Goal: Information Seeking & Learning: Learn about a topic

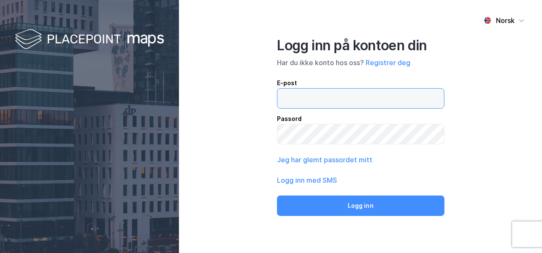
click at [333, 101] on input "email" at bounding box center [360, 99] width 167 height 20
drag, startPoint x: 333, startPoint y: 101, endPoint x: 308, endPoint y: 97, distance: 25.4
paste input "[PERSON_NAME][EMAIL_ADDRESS][PERSON_NAME][PERSON_NAME][DOMAIN_NAME]"
type input "[PERSON_NAME][EMAIL_ADDRESS][PERSON_NAME][PERSON_NAME][DOMAIN_NAME]"
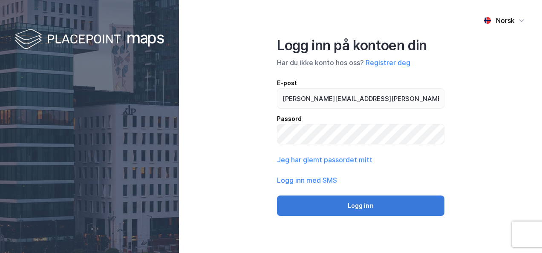
click at [362, 205] on button "Logg inn" at bounding box center [360, 205] width 167 height 20
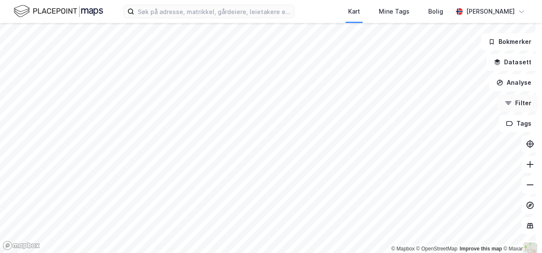
click at [518, 99] on button "Filter" at bounding box center [517, 103] width 41 height 17
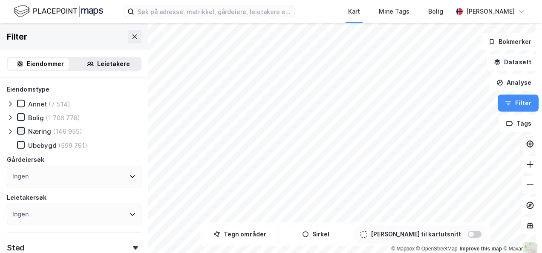
click at [19, 128] on icon at bounding box center [21, 131] width 6 height 6
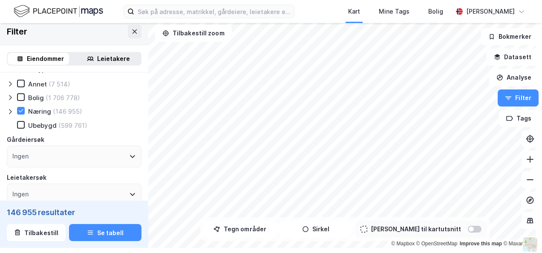
scroll to position [11, 0]
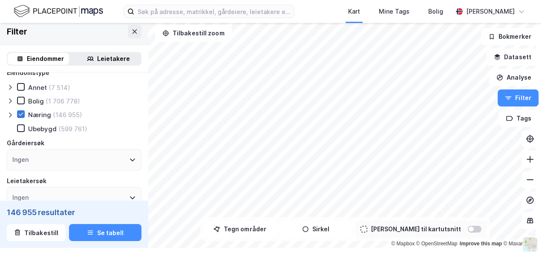
click at [20, 112] on icon at bounding box center [21, 114] width 6 height 6
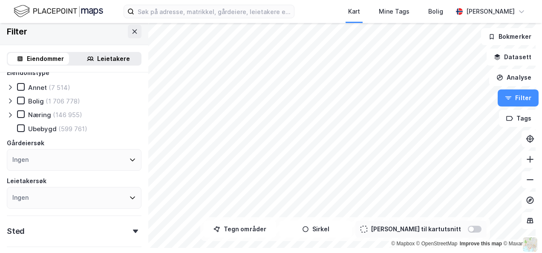
click at [107, 56] on div "Leietakere" at bounding box center [113, 59] width 33 height 10
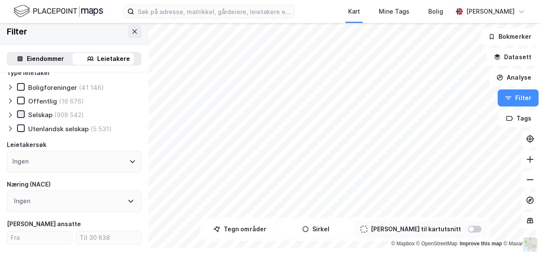
click at [22, 114] on icon at bounding box center [21, 114] width 5 height 3
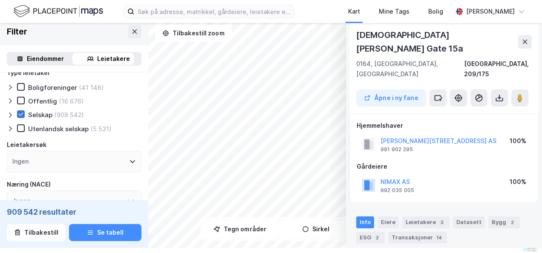
click at [23, 112] on icon at bounding box center [21, 114] width 6 height 6
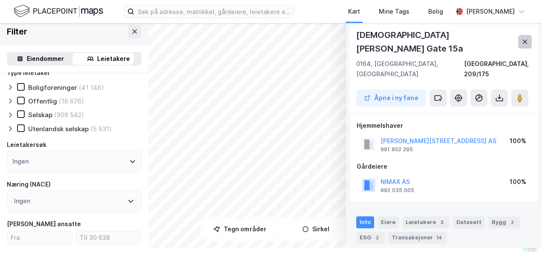
click at [523, 40] on icon at bounding box center [525, 42] width 5 height 4
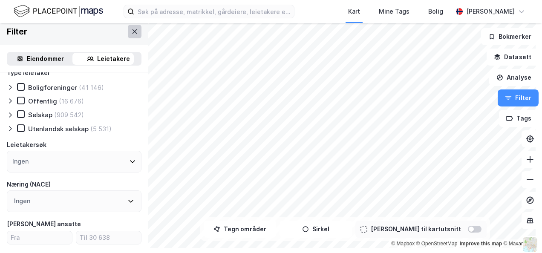
click at [131, 31] on icon at bounding box center [134, 31] width 7 height 7
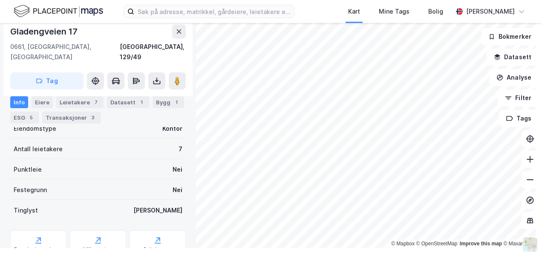
scroll to position [299, 0]
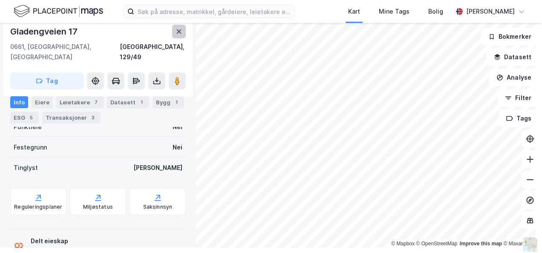
click at [179, 29] on icon at bounding box center [178, 31] width 7 height 7
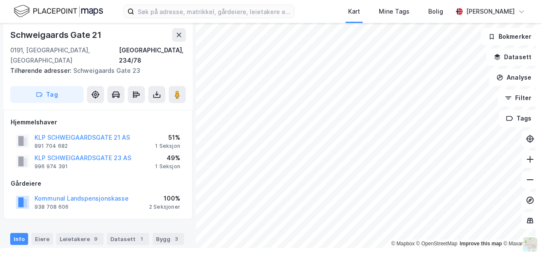
scroll to position [299, 0]
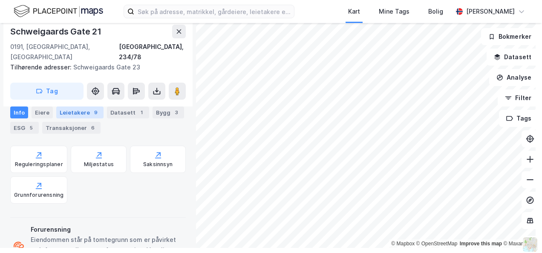
click at [74, 112] on div "Leietakere 9" at bounding box center [79, 112] width 47 height 12
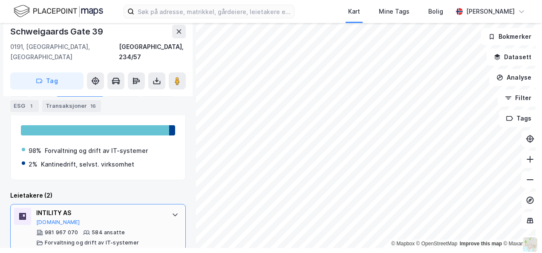
scroll to position [207, 0]
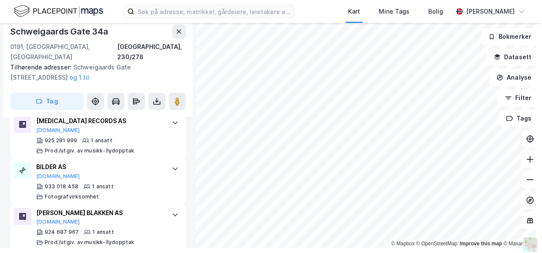
scroll to position [2147, 0]
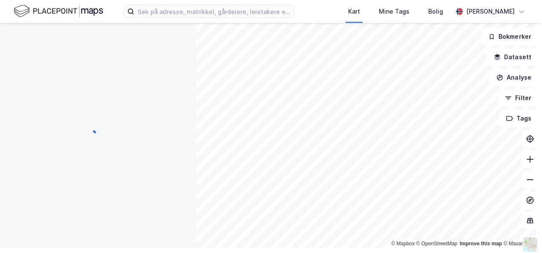
scroll to position [116, 0]
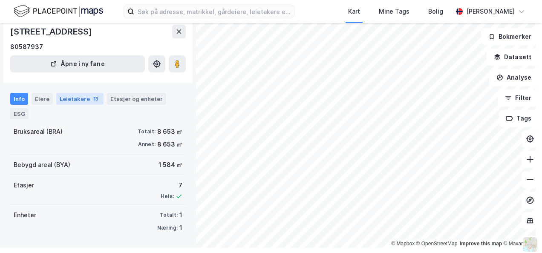
click at [92, 101] on div "13" at bounding box center [96, 99] width 9 height 9
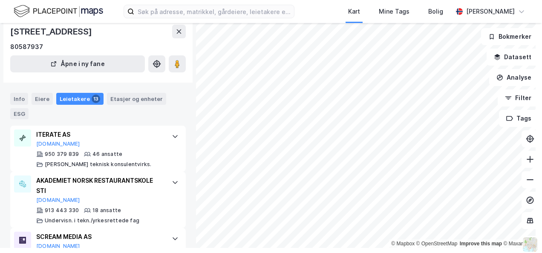
scroll to position [192, 0]
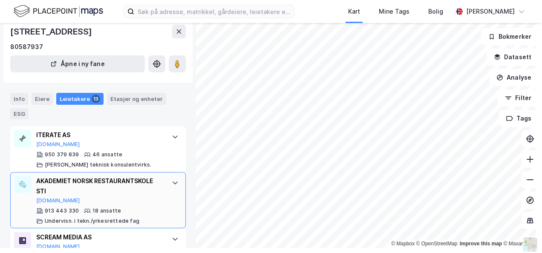
click at [172, 180] on icon at bounding box center [175, 182] width 7 height 7
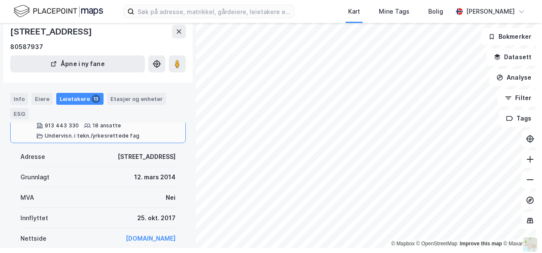
scroll to position [319, 0]
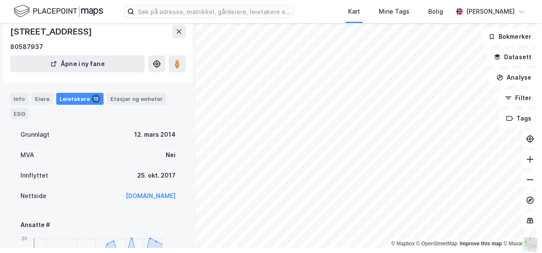
click at [128, 195] on link "[DOMAIN_NAME]" at bounding box center [151, 195] width 50 height 7
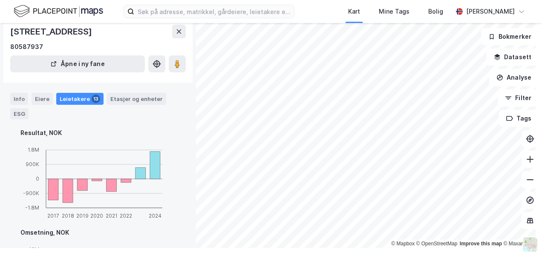
scroll to position [532, 0]
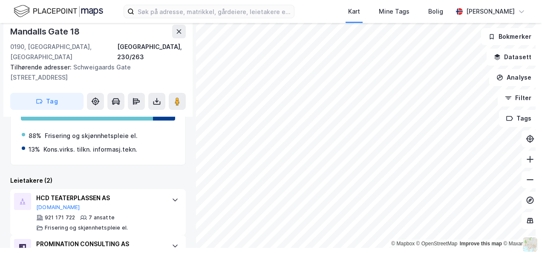
scroll to position [291, 0]
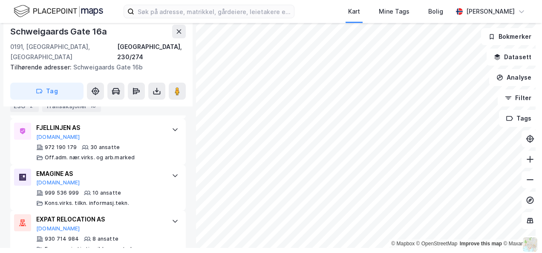
scroll to position [392, 0]
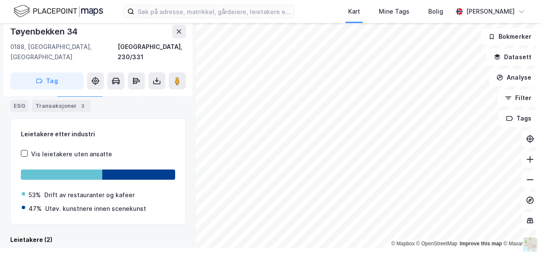
scroll to position [213, 0]
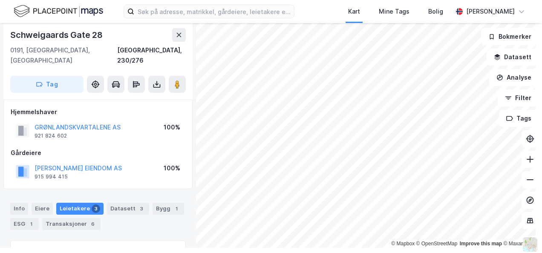
scroll to position [135, 0]
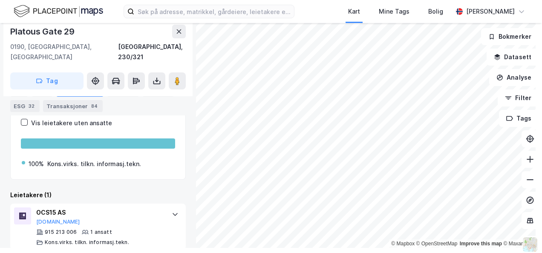
scroll to position [239, 0]
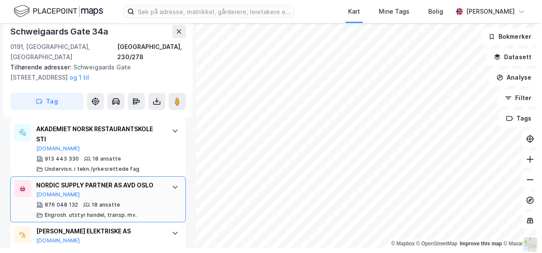
scroll to position [522, 0]
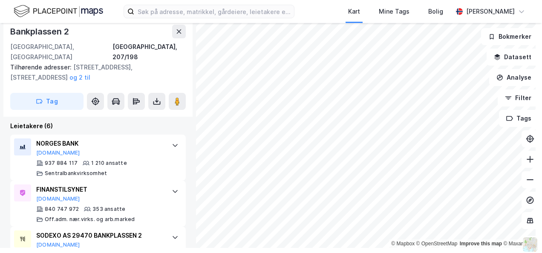
scroll to position [250, 0]
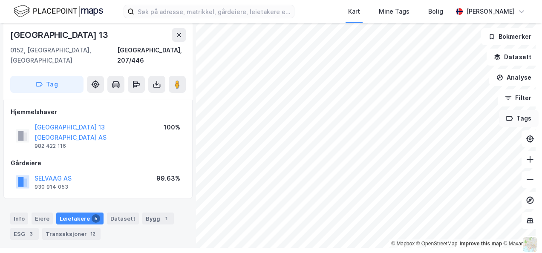
click at [511, 119] on button "Tags" at bounding box center [519, 118] width 40 height 17
click at [502, 62] on button "Datasett" at bounding box center [512, 57] width 52 height 17
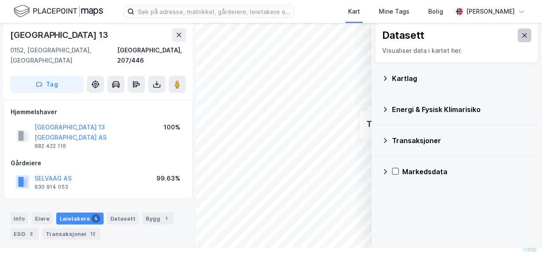
click at [517, 32] on button at bounding box center [524, 36] width 14 height 14
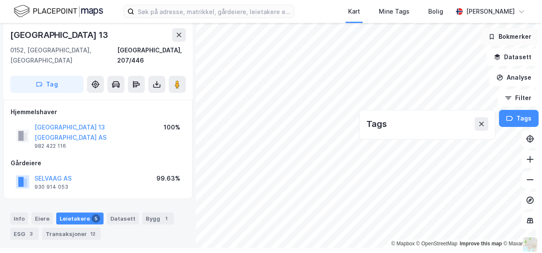
click at [497, 41] on button "Bokmerker" at bounding box center [509, 36] width 57 height 17
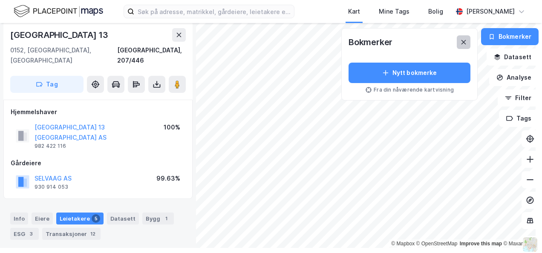
click at [460, 43] on icon at bounding box center [463, 42] width 7 height 7
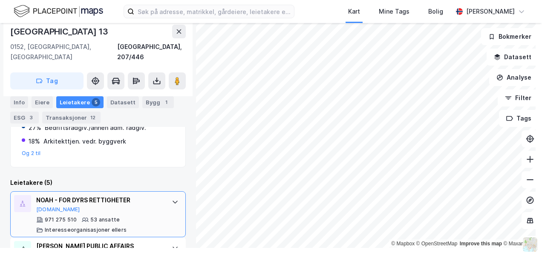
scroll to position [404, 0]
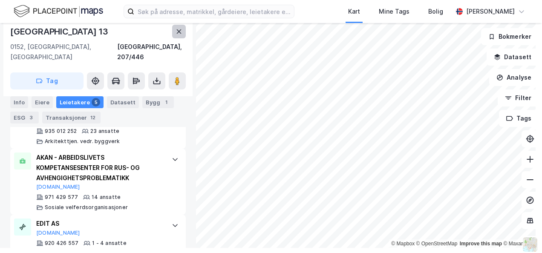
click at [181, 31] on icon at bounding box center [178, 31] width 7 height 7
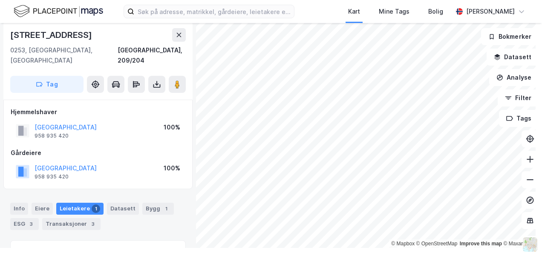
scroll to position [122, 0]
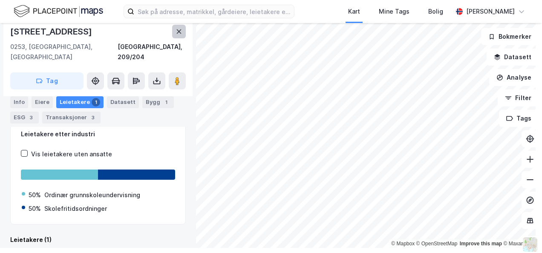
click at [179, 32] on icon at bounding box center [178, 31] width 7 height 7
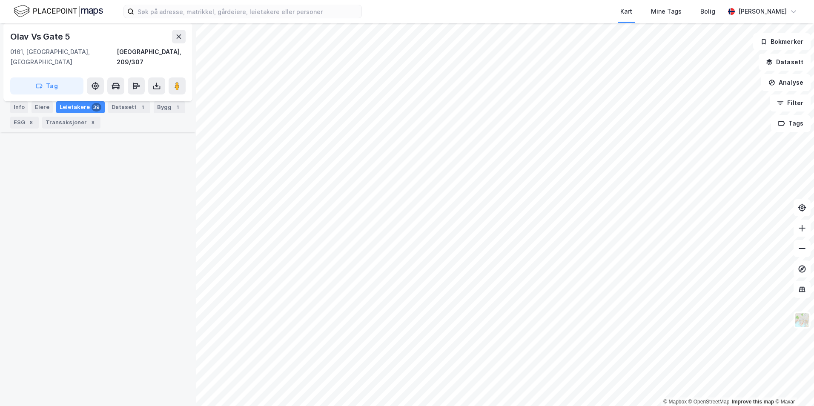
scroll to position [895, 0]
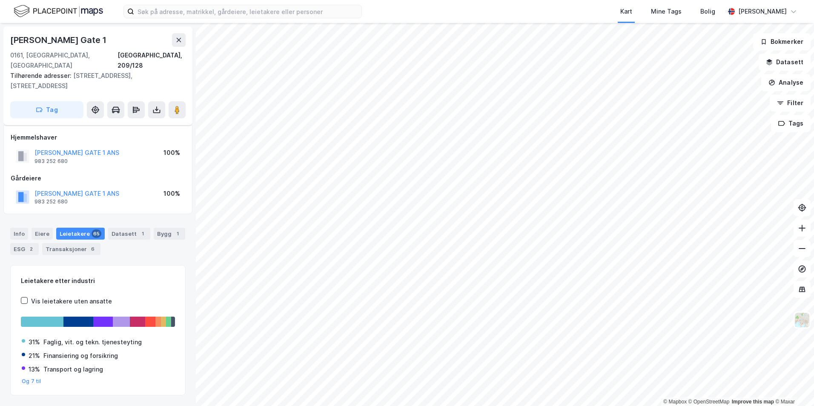
scroll to position [13, 0]
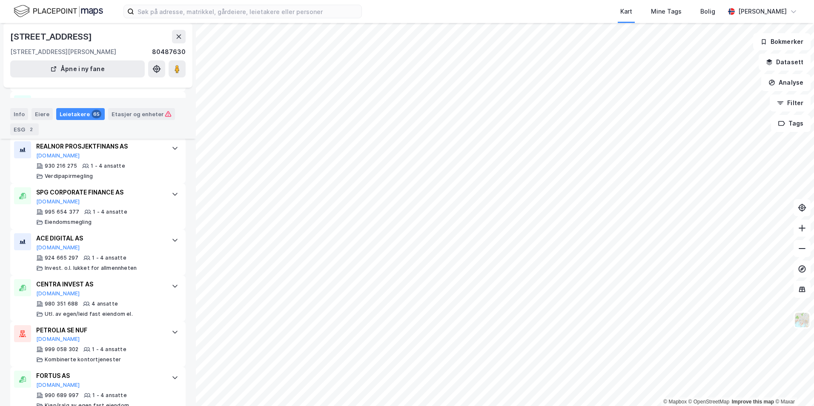
scroll to position [1917, 0]
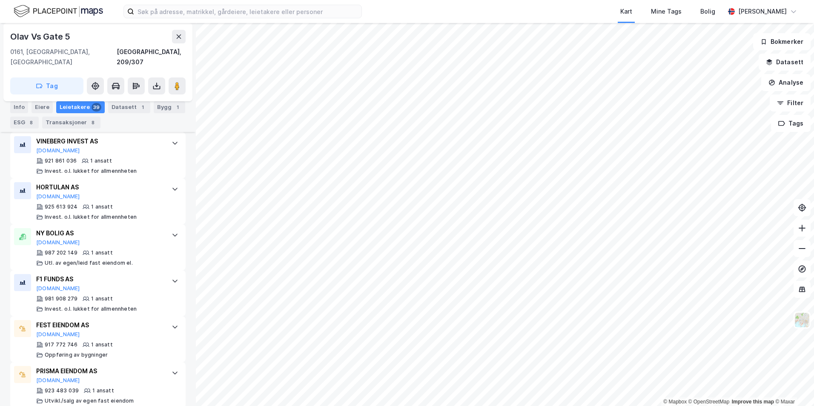
scroll to position [1817, 0]
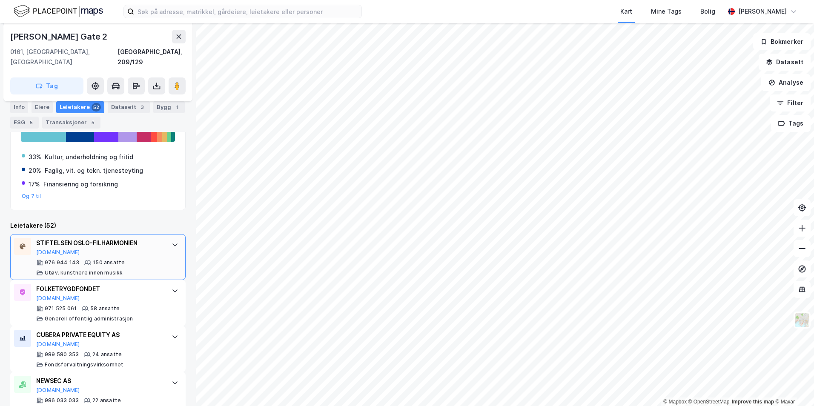
scroll to position [170, 0]
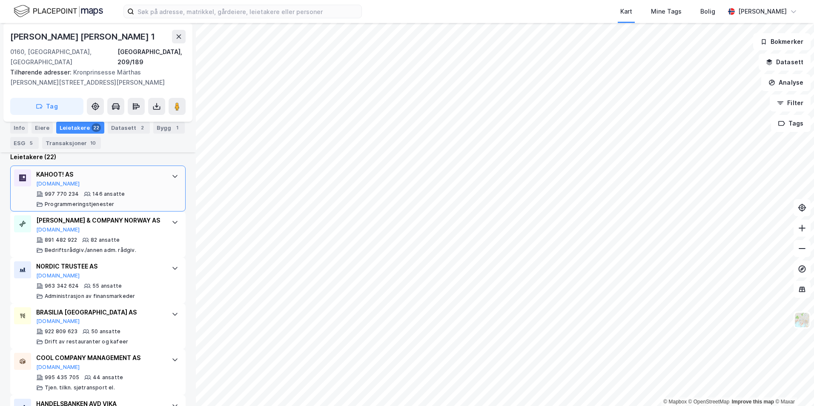
scroll to position [289, 0]
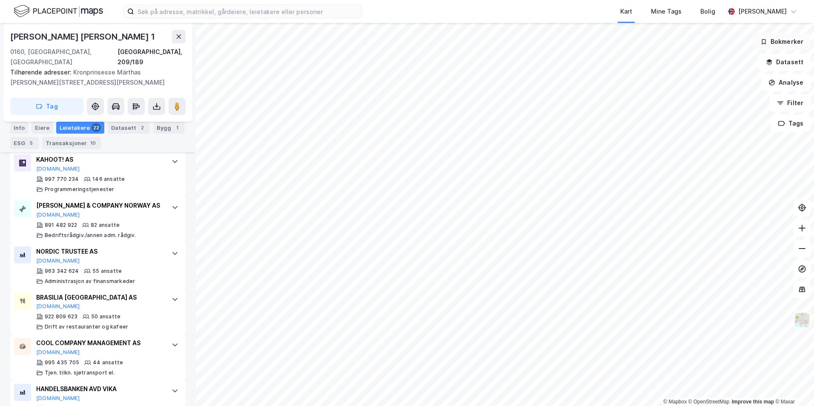
click at [541, 43] on button "Bokmerker" at bounding box center [781, 41] width 57 height 17
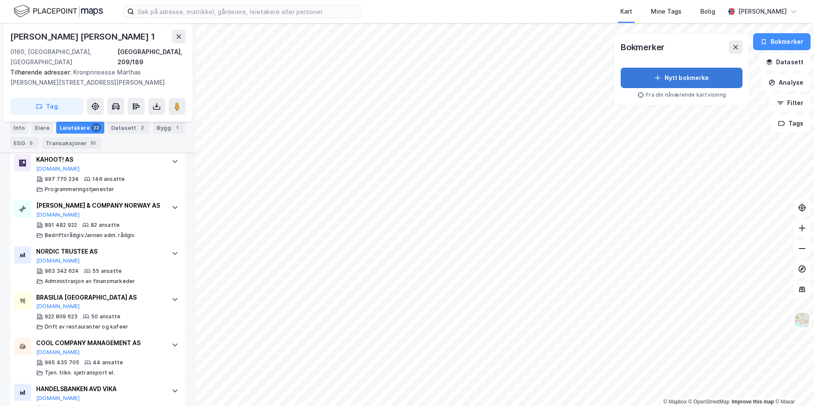
click at [541, 75] on button "Nytt bokmerke" at bounding box center [682, 78] width 122 height 20
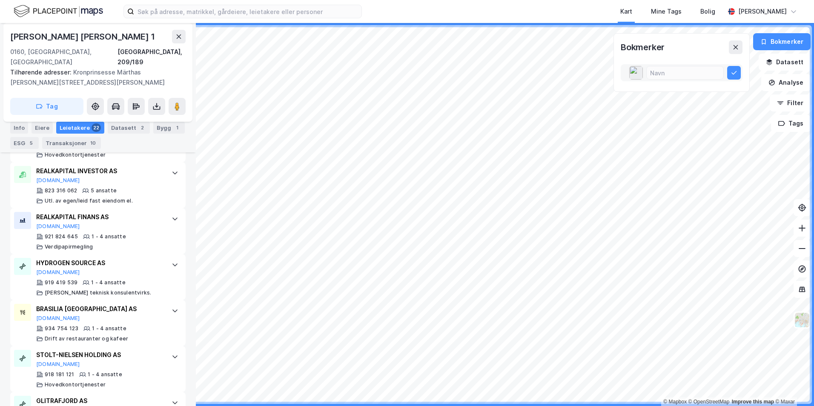
scroll to position [918, 0]
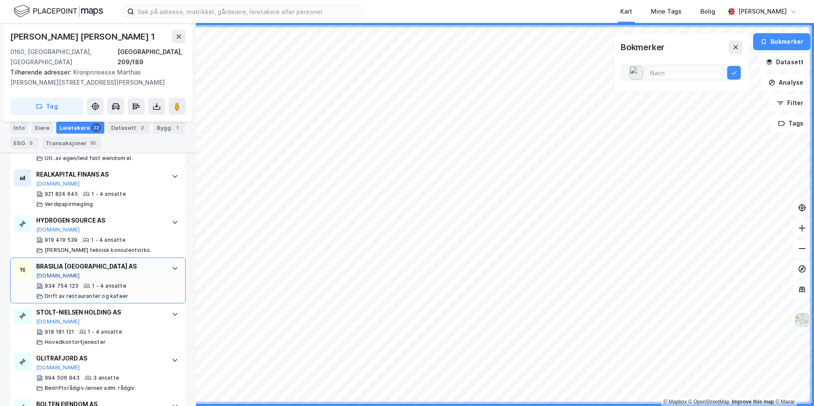
click at [50, 253] on button "[DOMAIN_NAME]" at bounding box center [58, 276] width 44 height 7
click at [172, 253] on icon at bounding box center [175, 268] width 7 height 7
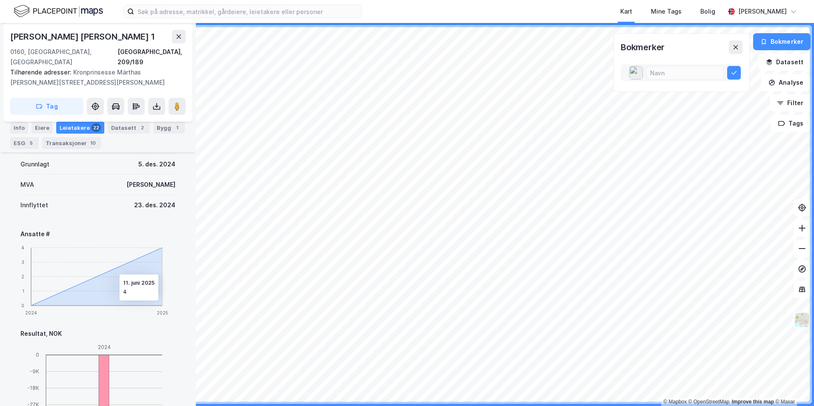
scroll to position [1046, 0]
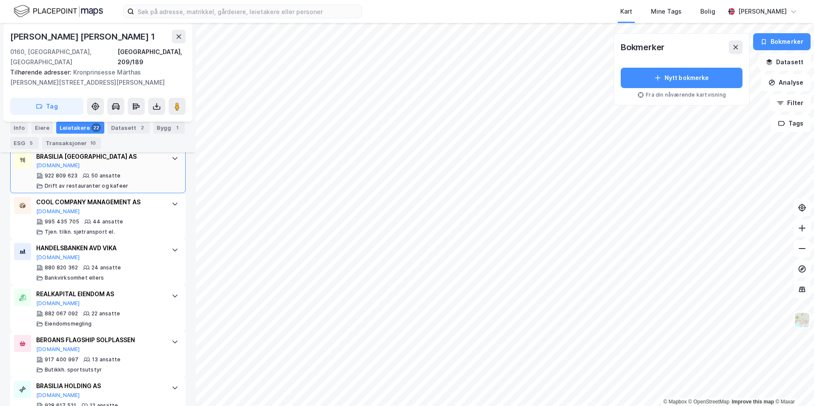
scroll to position [417, 0]
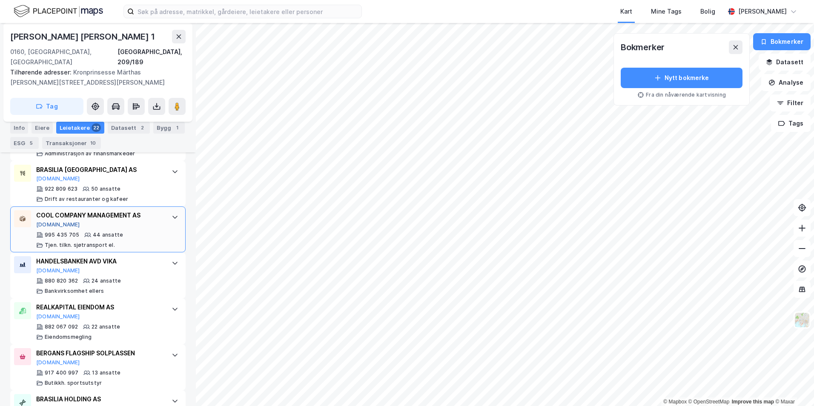
click at [50, 221] on button "[DOMAIN_NAME]" at bounding box center [58, 224] width 44 height 7
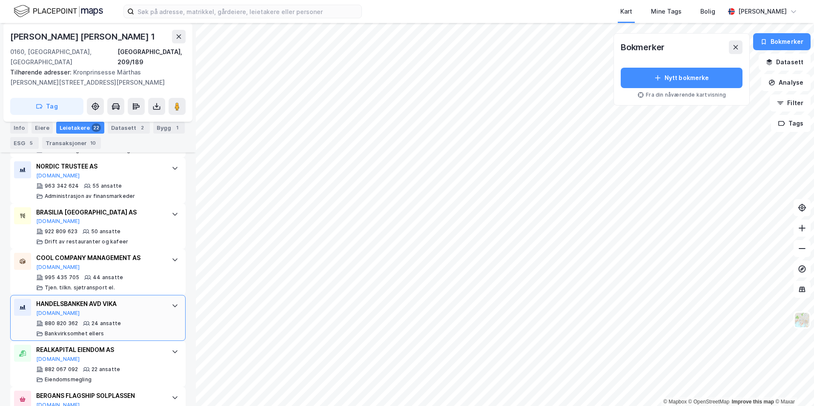
scroll to position [332, 0]
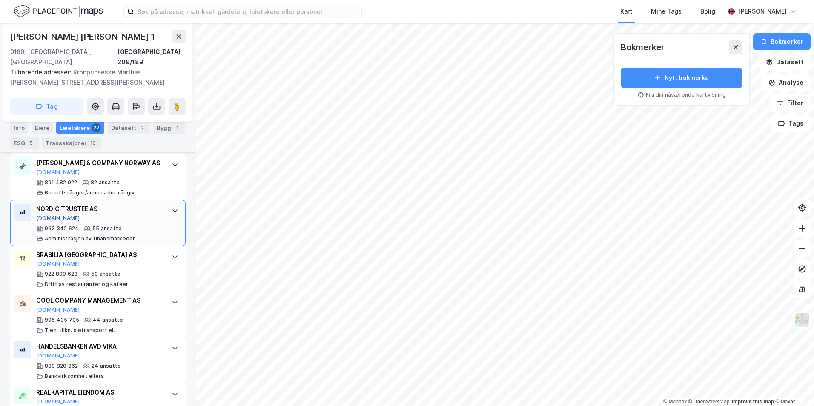
click at [46, 215] on button "[DOMAIN_NAME]" at bounding box center [58, 218] width 44 height 7
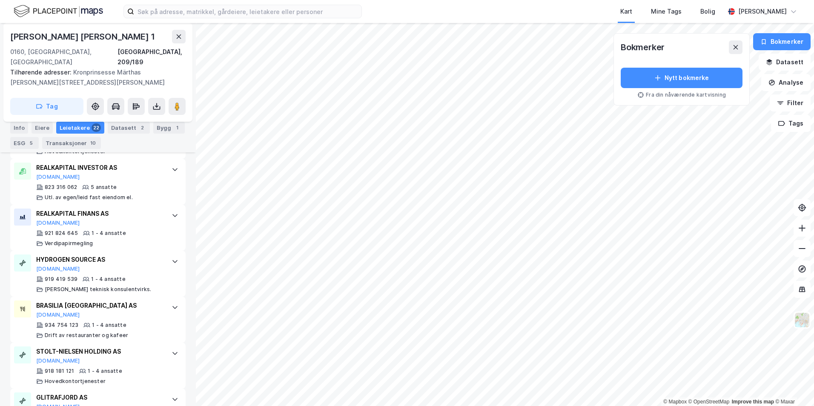
scroll to position [885, 0]
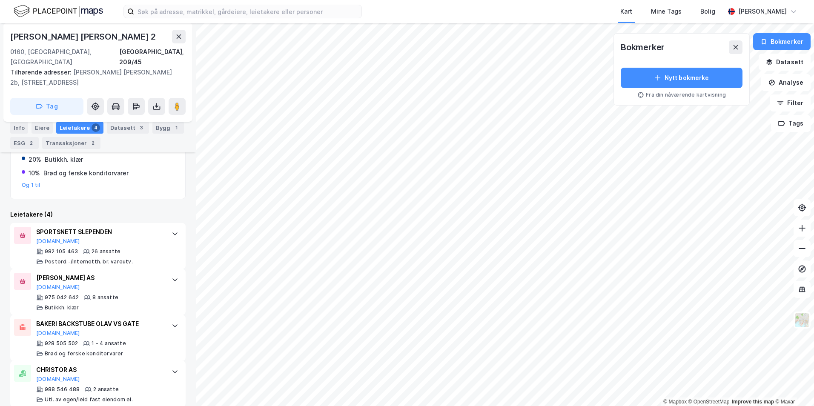
scroll to position [197, 0]
click at [46, 253] on button "[DOMAIN_NAME]" at bounding box center [58, 286] width 44 height 7
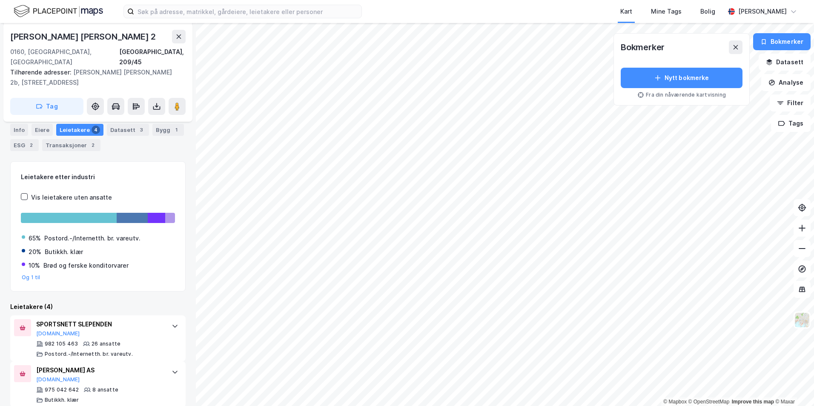
scroll to position [0, 0]
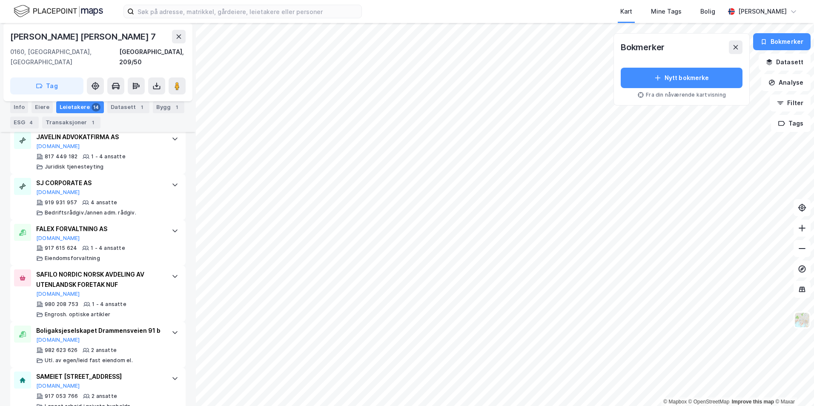
scroll to position [647, 0]
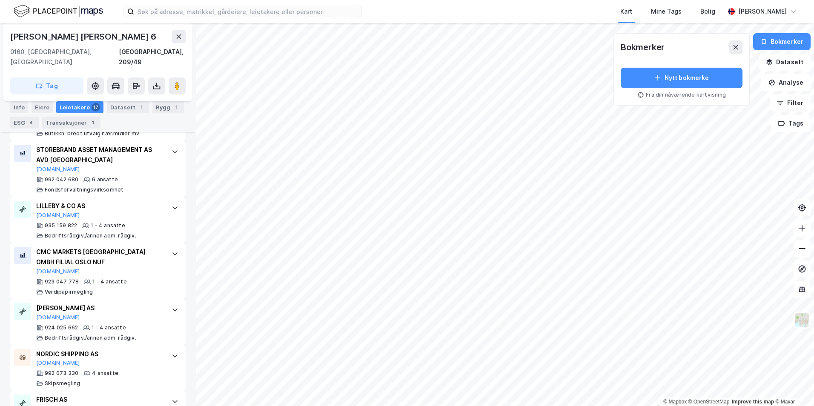
scroll to position [511, 0]
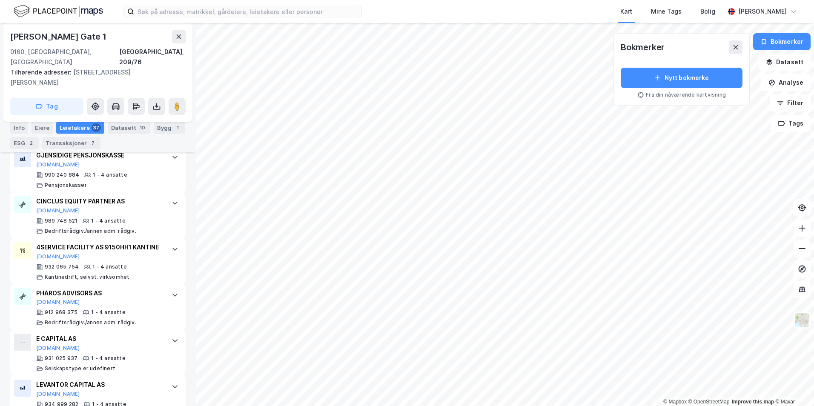
scroll to position [1460, 0]
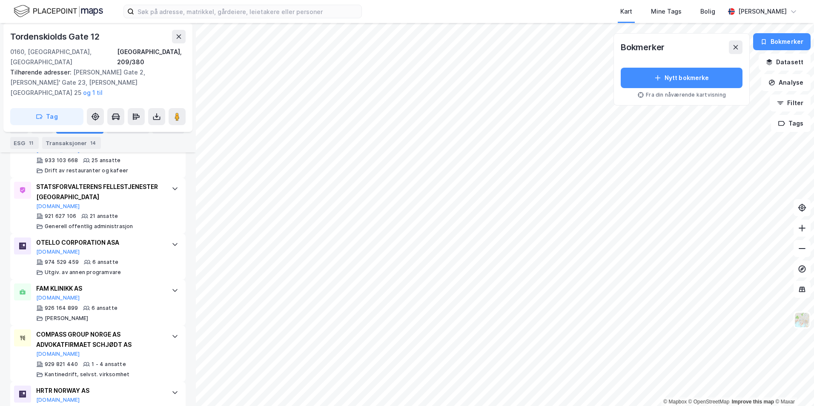
scroll to position [356, 0]
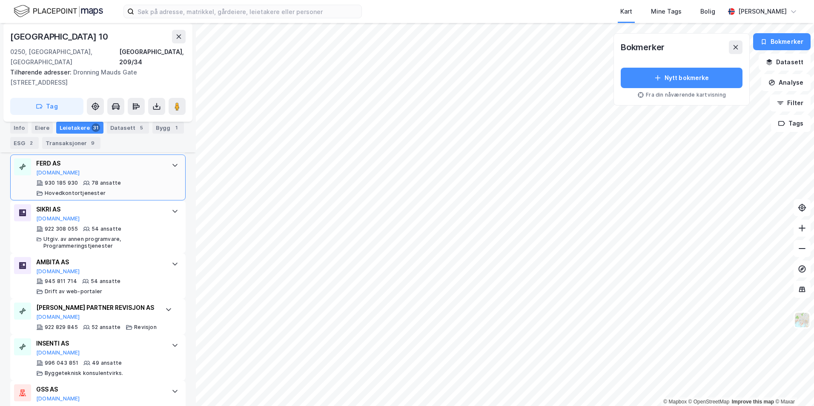
scroll to position [311, 0]
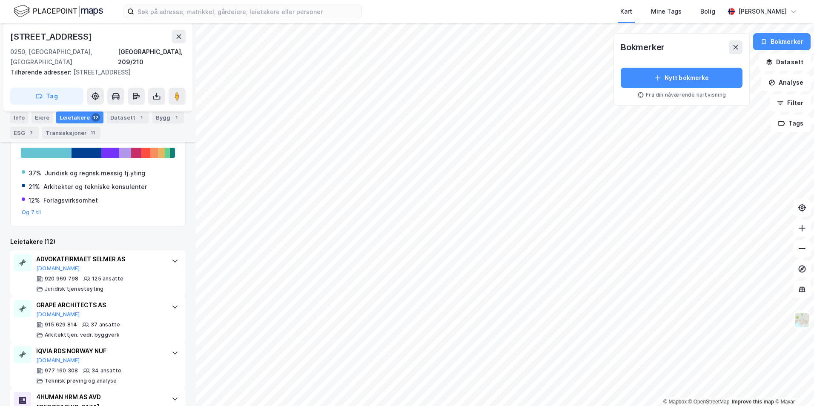
scroll to position [173, 0]
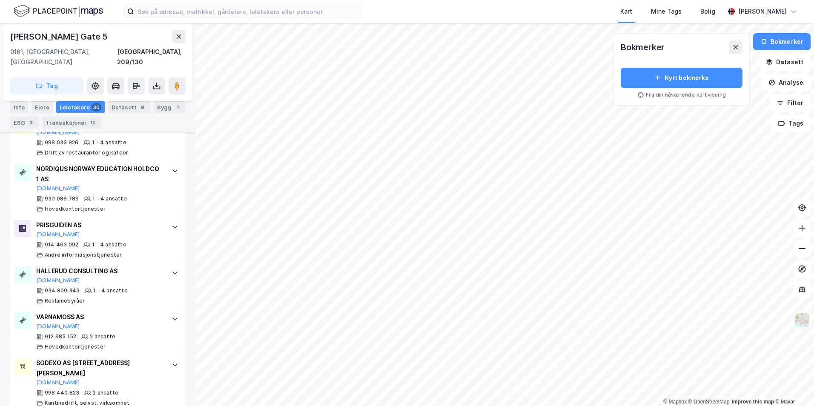
scroll to position [1403, 0]
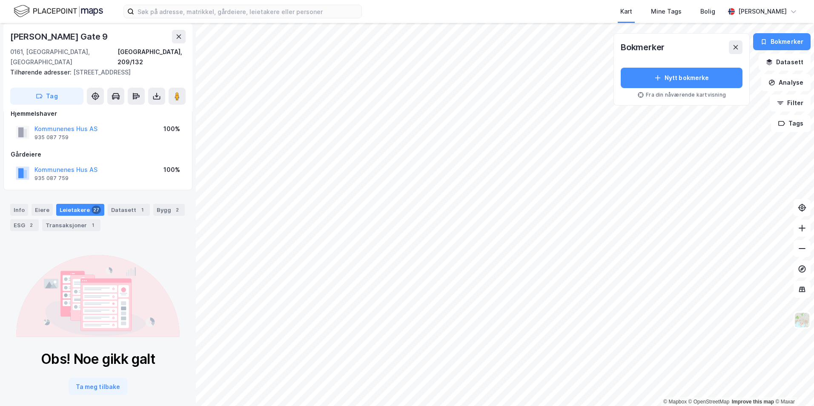
scroll to position [17, 0]
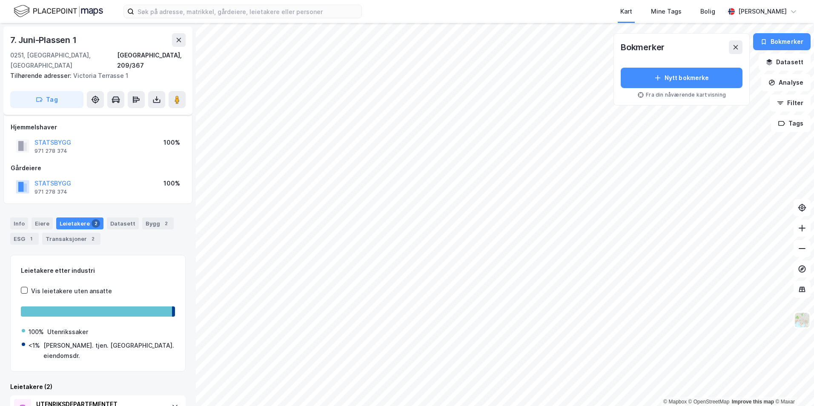
scroll to position [81, 0]
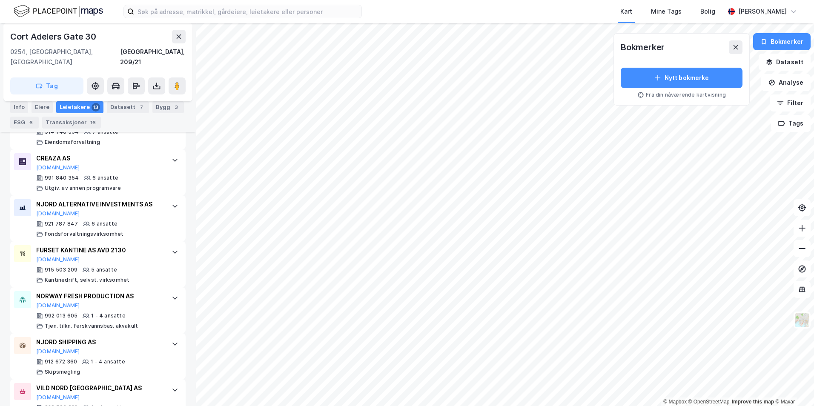
scroll to position [601, 0]
